Goal: Information Seeking & Learning: Learn about a topic

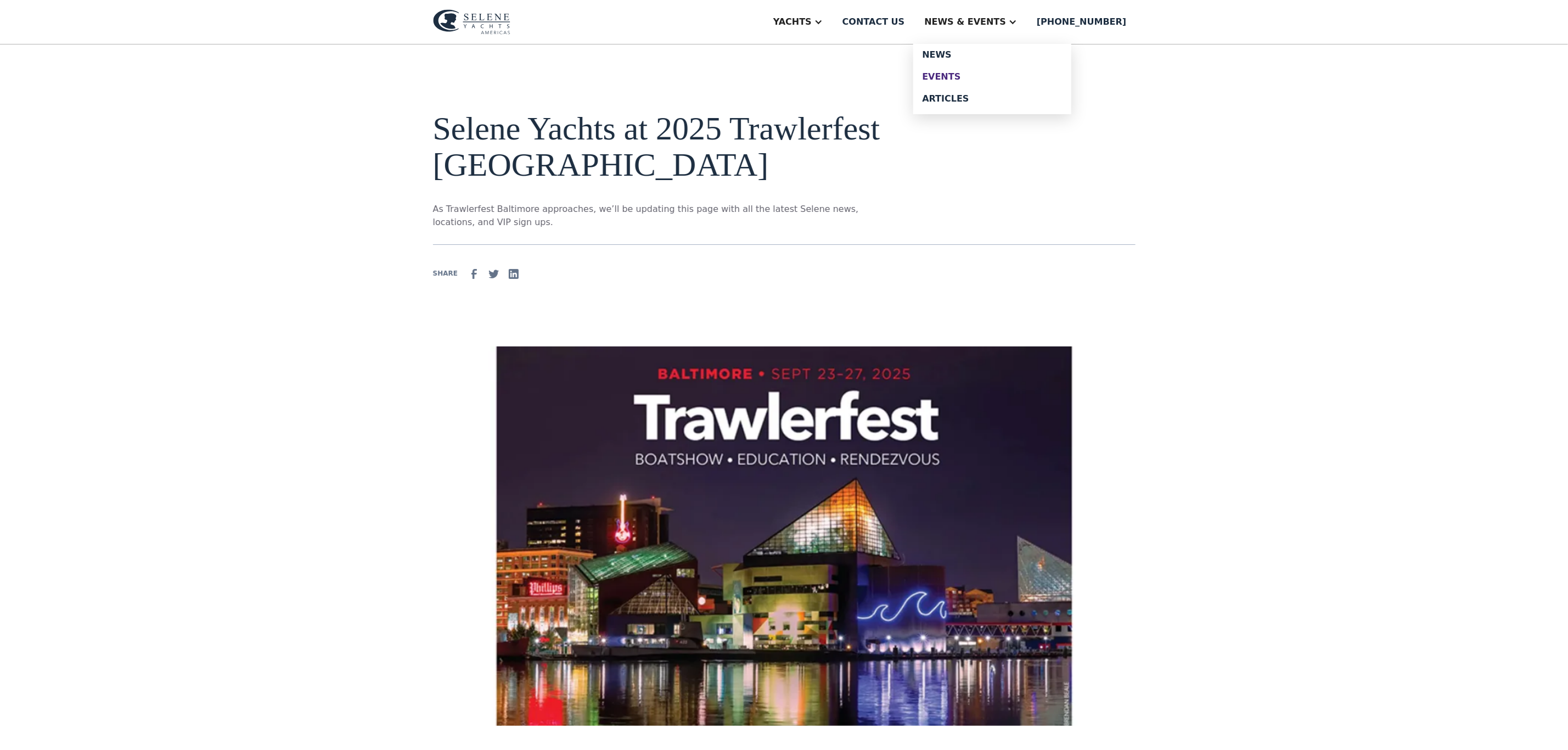
click at [982, 74] on div "Events" at bounding box center [992, 77] width 141 height 9
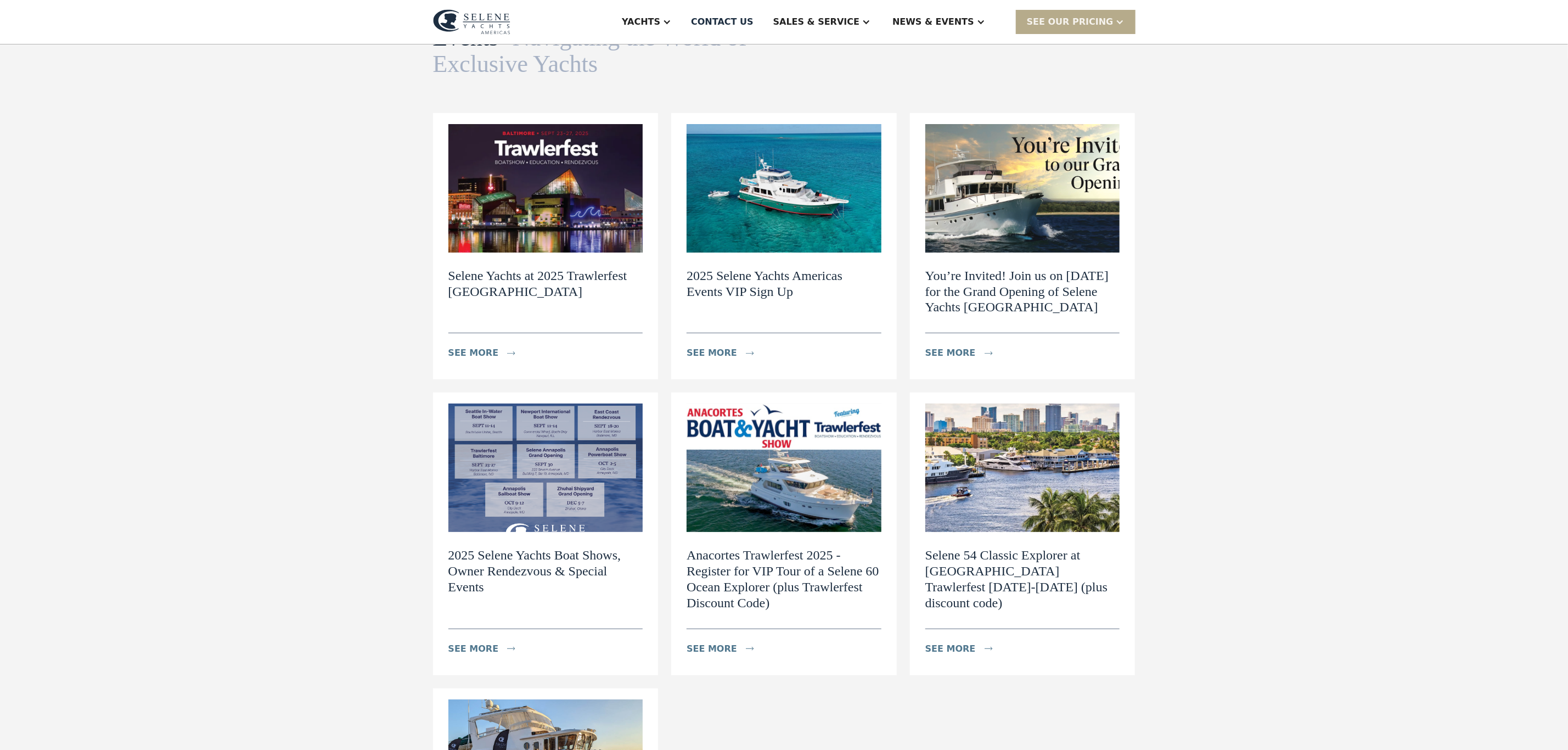
scroll to position [82, 0]
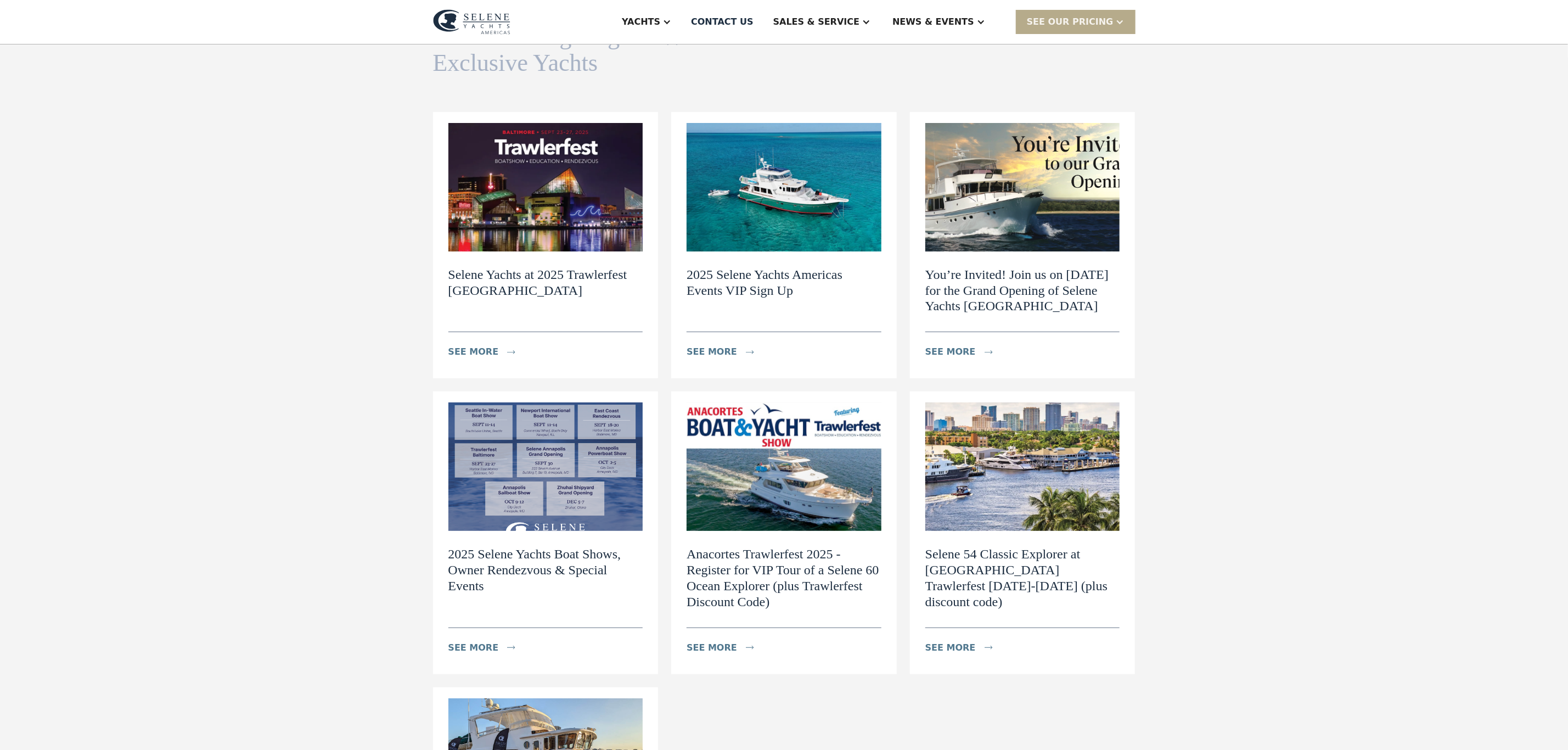
click at [721, 274] on h2 "2025 Selene Yachts Americas Events VIP Sign Up" at bounding box center [783, 282] width 194 height 32
click at [961, 305] on h2 "You’re Invited! Join us on September 30th for the Grand Opening of Selene Yacht…" at bounding box center [1022, 290] width 194 height 47
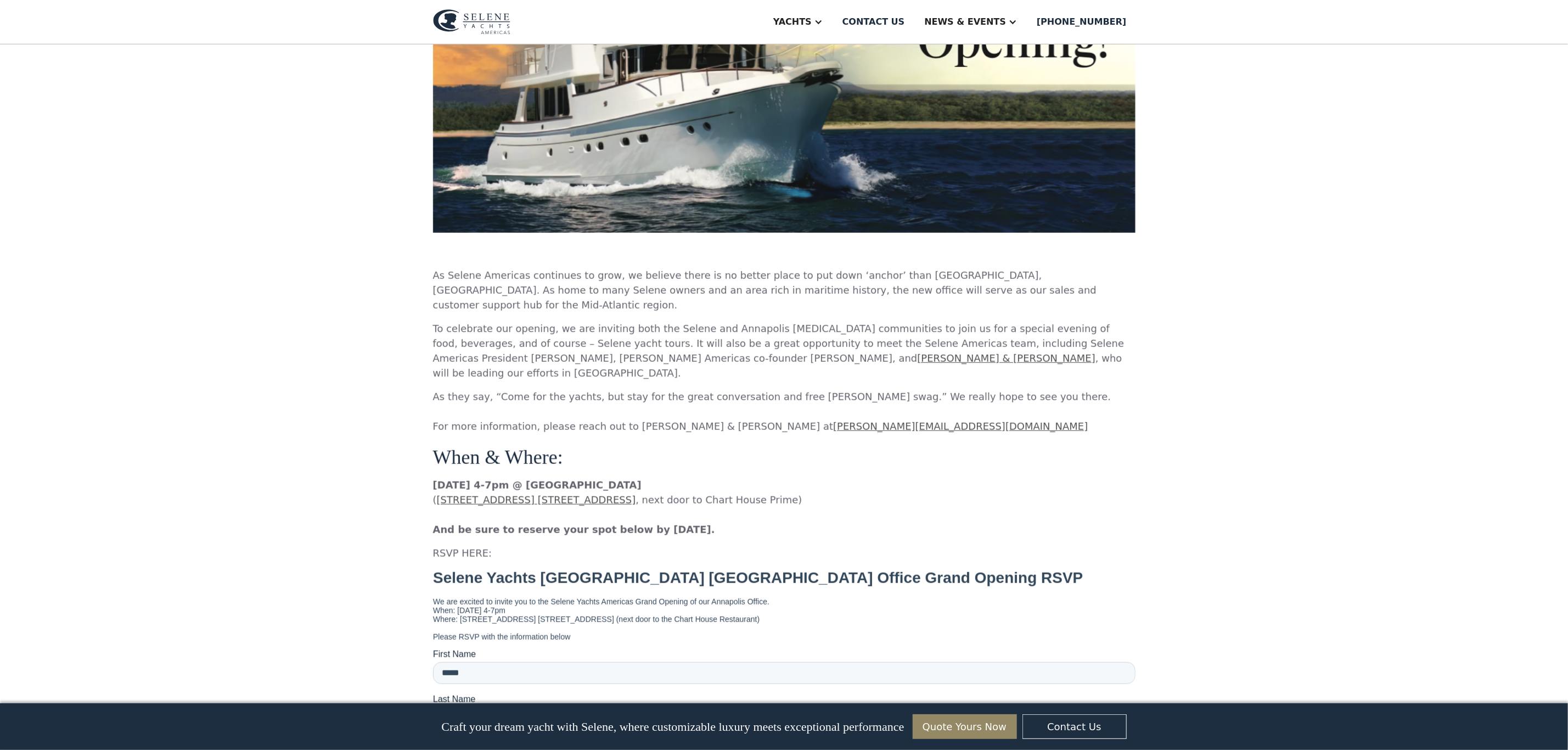
scroll to position [576, 0]
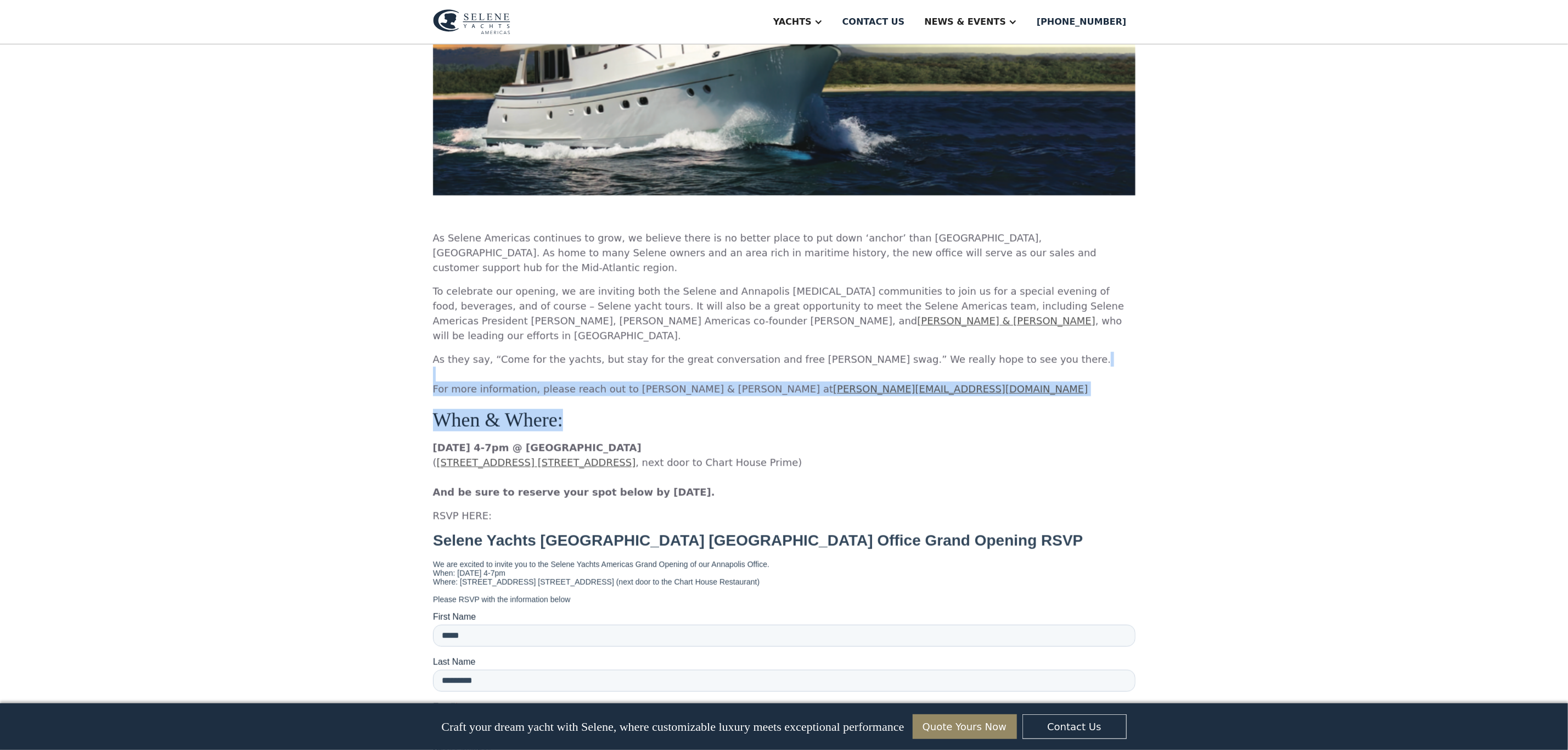
drag, startPoint x: 866, startPoint y: 374, endPoint x: 606, endPoint y: 344, distance: 261.7
click at [606, 344] on div "As Selene Americas continues to grow, we believe there is no better place to pu…" at bounding box center [784, 599] width 702 height 736
drag, startPoint x: 761, startPoint y: 463, endPoint x: 431, endPoint y: 244, distance: 396.1
click at [431, 244] on div "You’re Invited! Join us on September 30th for the Grand Opening of Selene Yacht…" at bounding box center [784, 258] width 1568 height 1581
copy div "As Selene Americas continues to grow, we believe there is no better place to pu…"
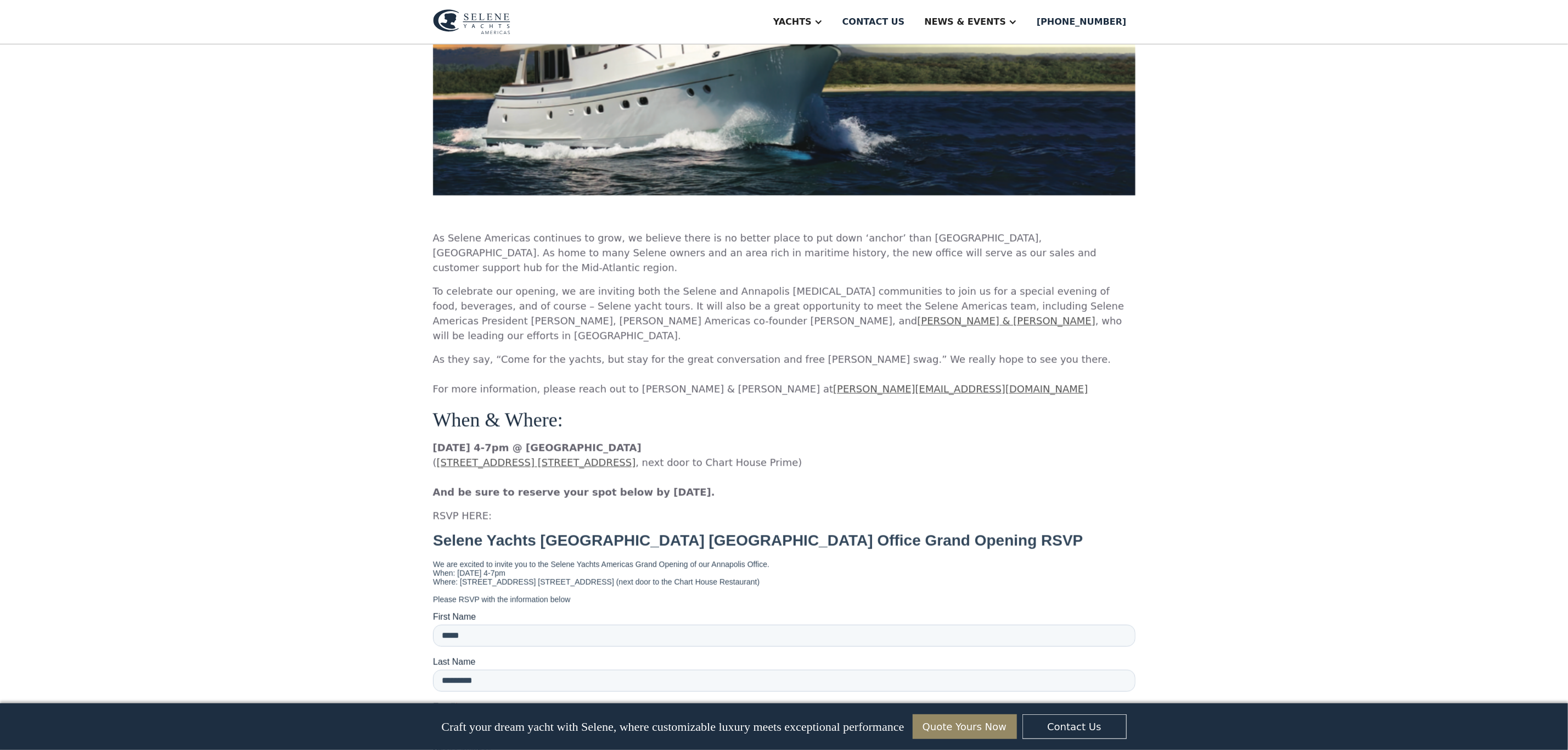
click at [331, 133] on div "You’re Invited! Join us on September 30th for the Grand Opening of Selene Yacht…" at bounding box center [784, 258] width 1568 height 1581
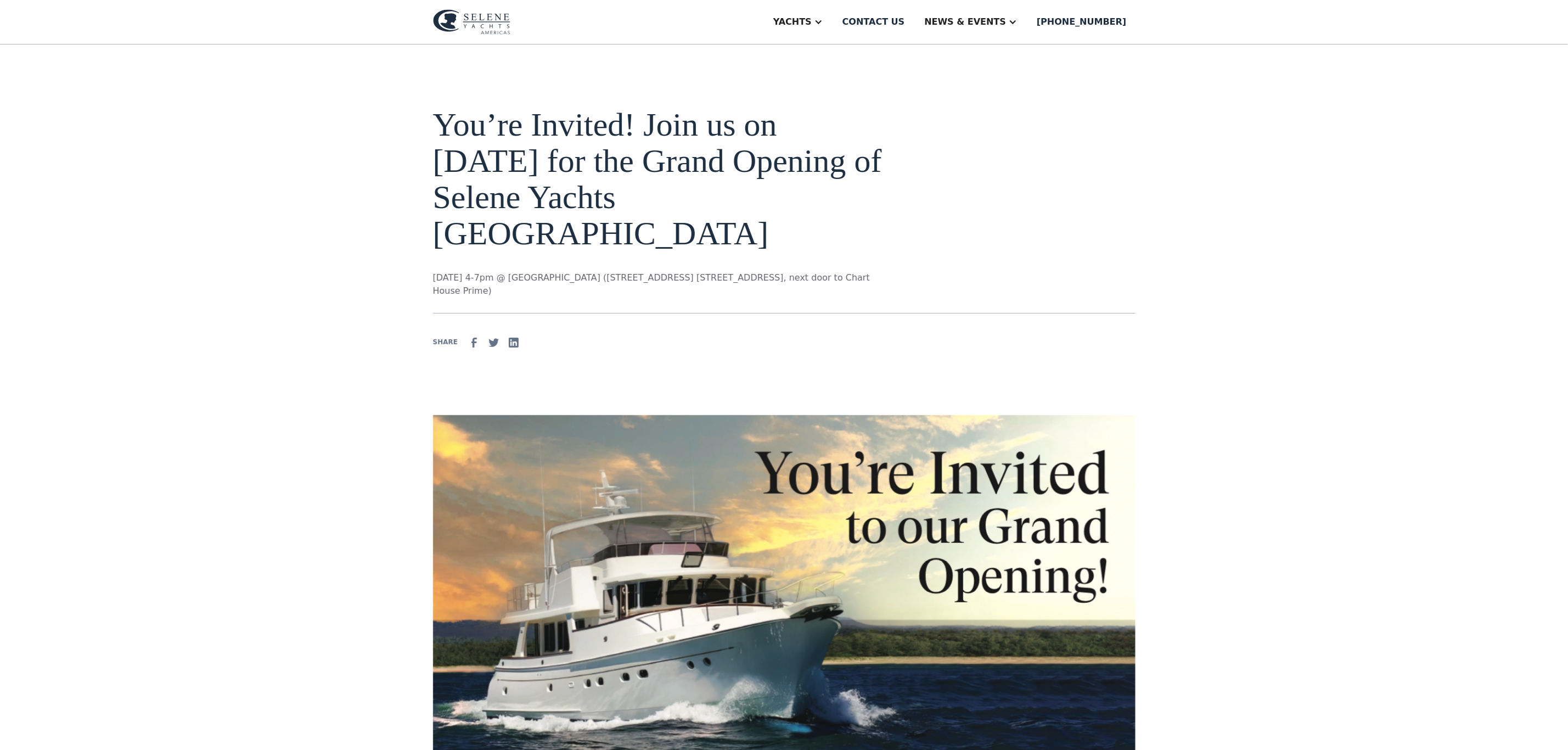
scroll to position [0, 0]
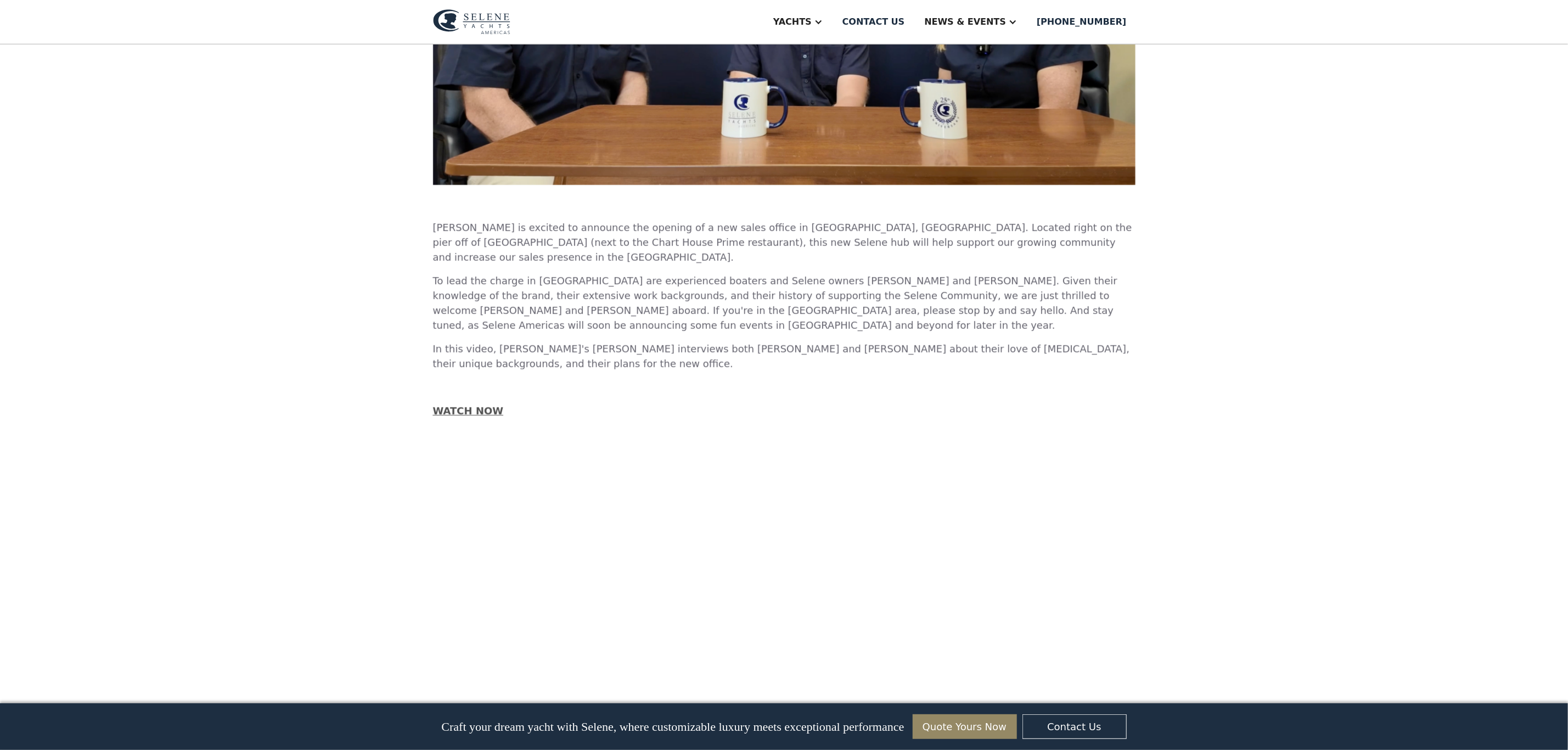
scroll to position [658, 0]
